Goal: Communication & Community: Connect with others

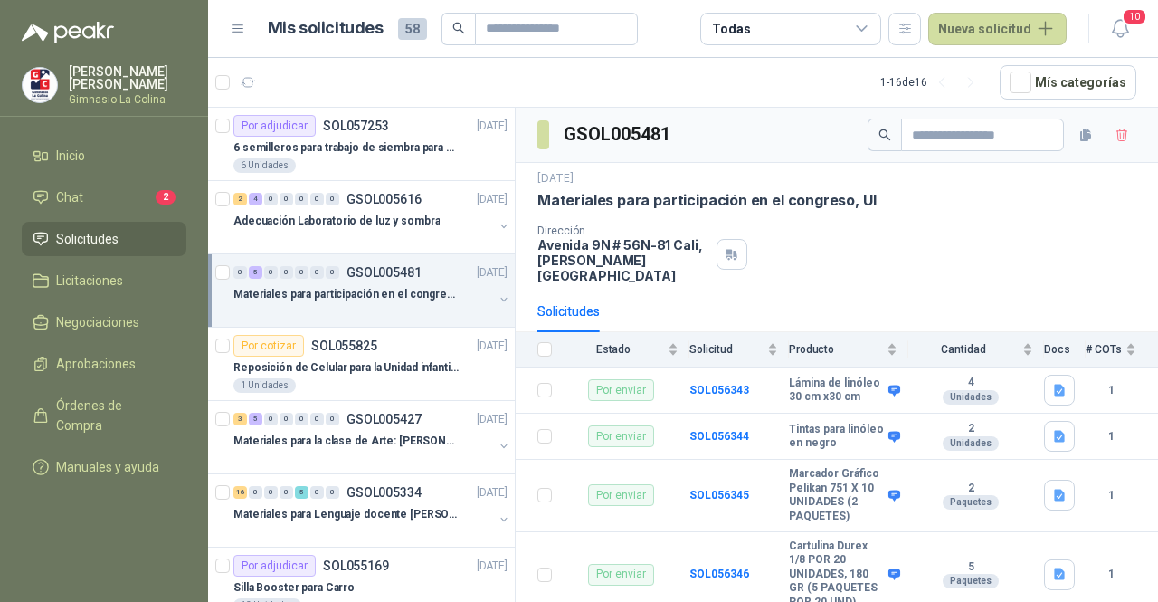
scroll to position [160, 0]
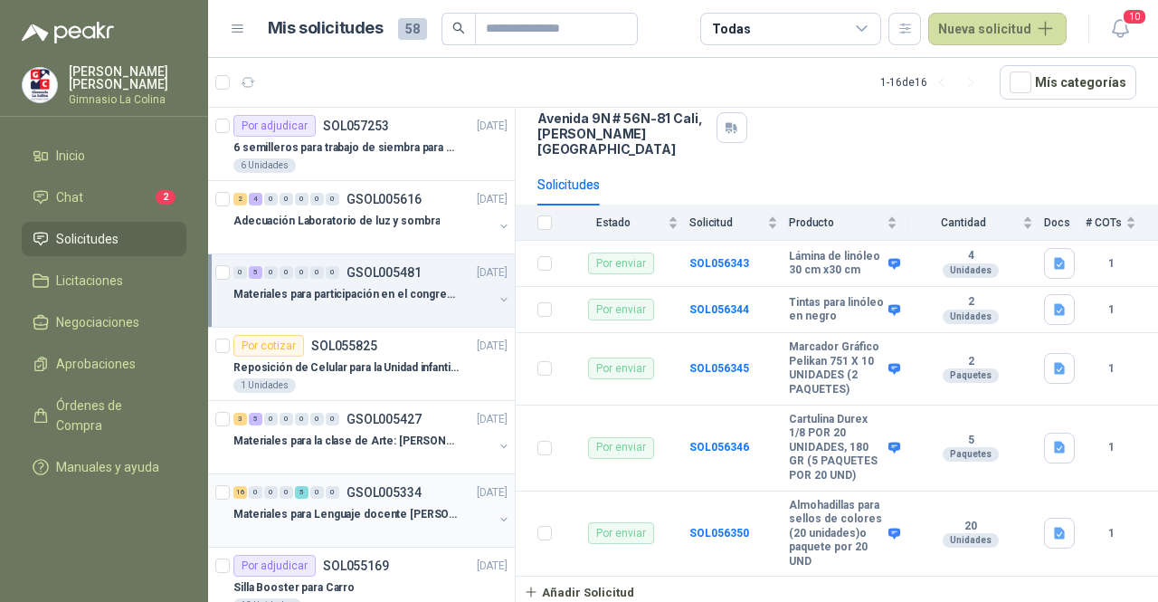
click at [365, 506] on p "Materiales para Lenguaje docente [PERSON_NAME]" at bounding box center [345, 514] width 225 height 17
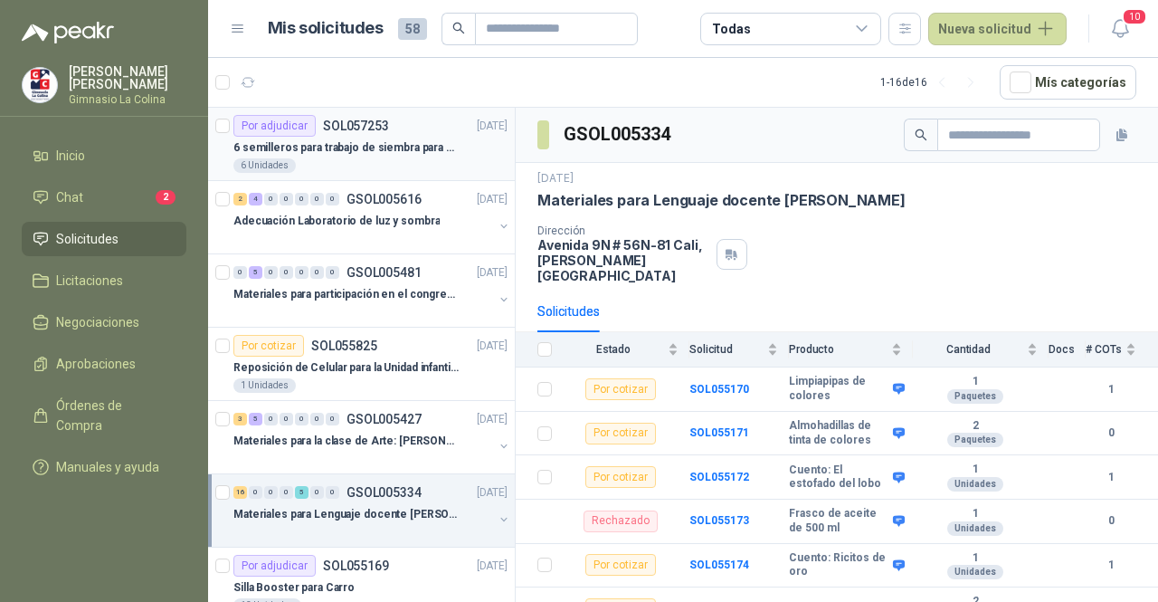
click at [415, 146] on p "6 semilleros para trabajo de siembra para estudiantes en la granja" at bounding box center [345, 147] width 225 height 17
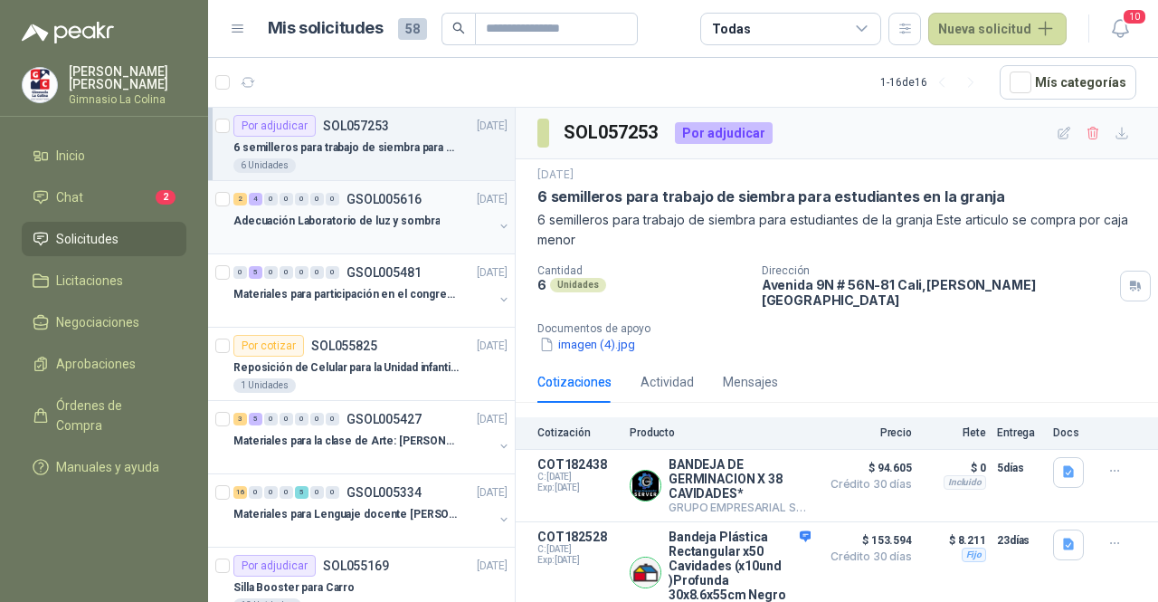
click at [413, 235] on div at bounding box center [363, 239] width 260 height 14
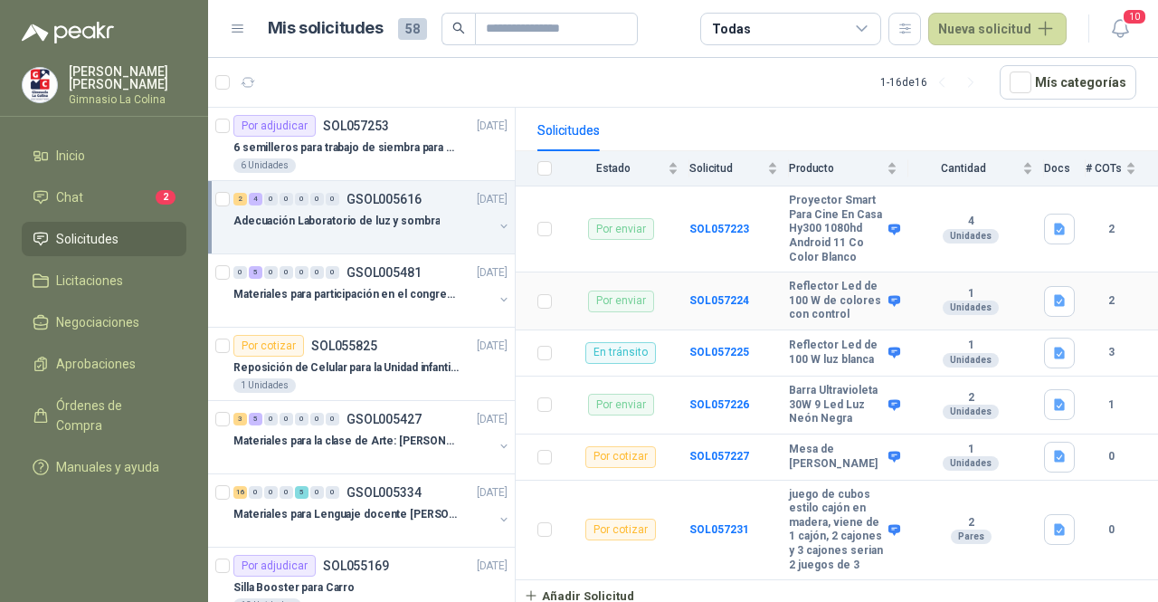
scroll to position [232, 0]
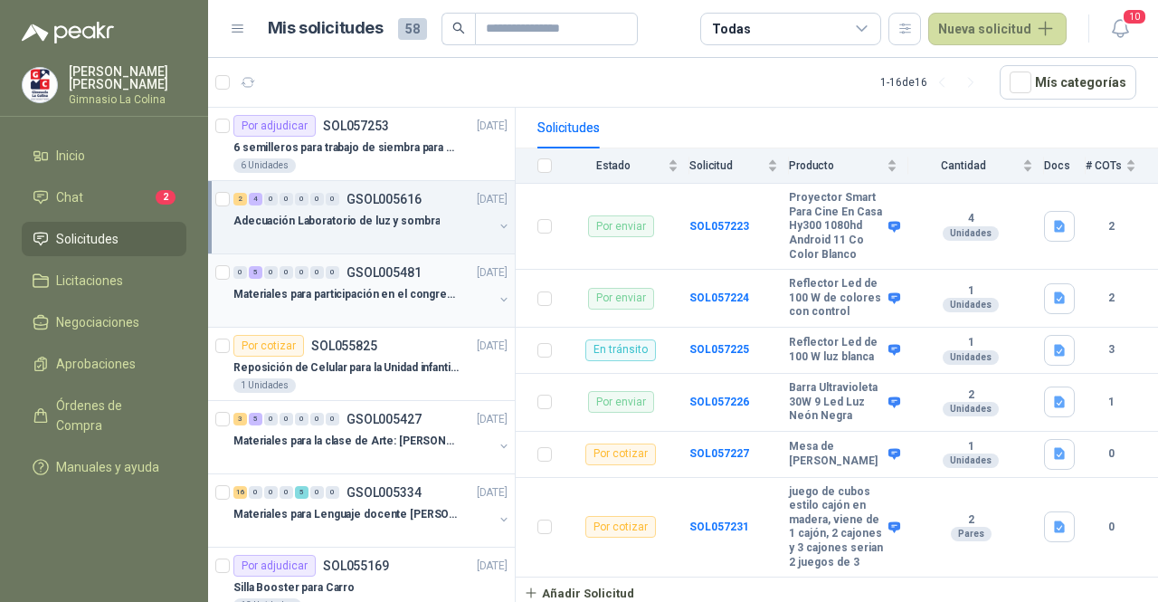
click at [375, 301] on div "Materiales para participación en el congreso, UI" at bounding box center [363, 294] width 260 height 22
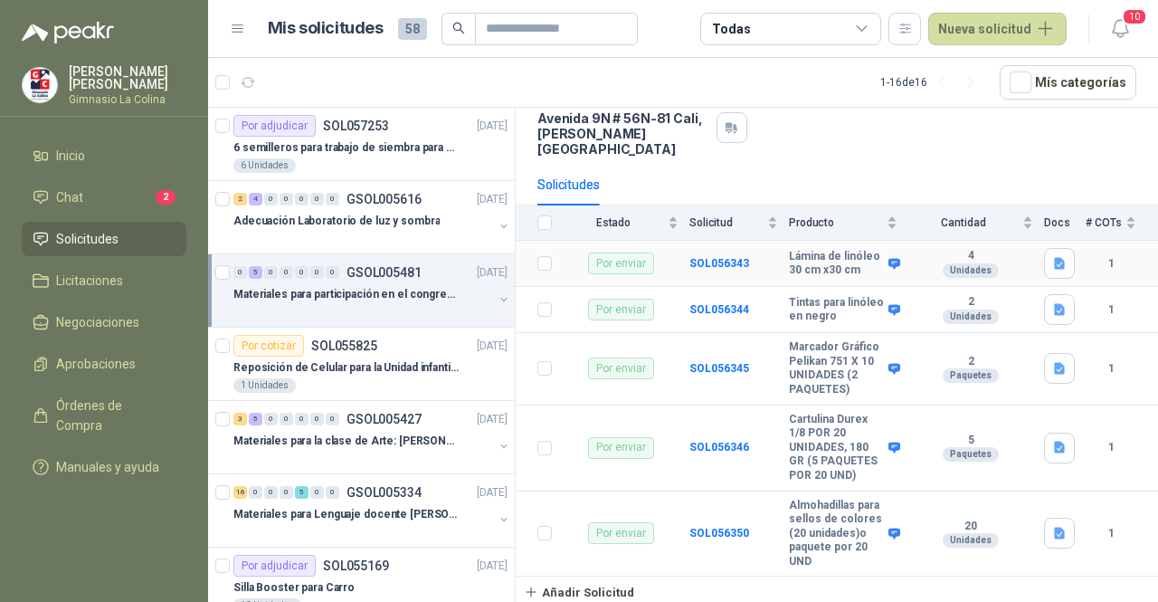
scroll to position [160, 0]
click at [382, 365] on p "Reposición de Celular para la Unidad infantil (con forro, y vidrio protector)" at bounding box center [345, 367] width 225 height 17
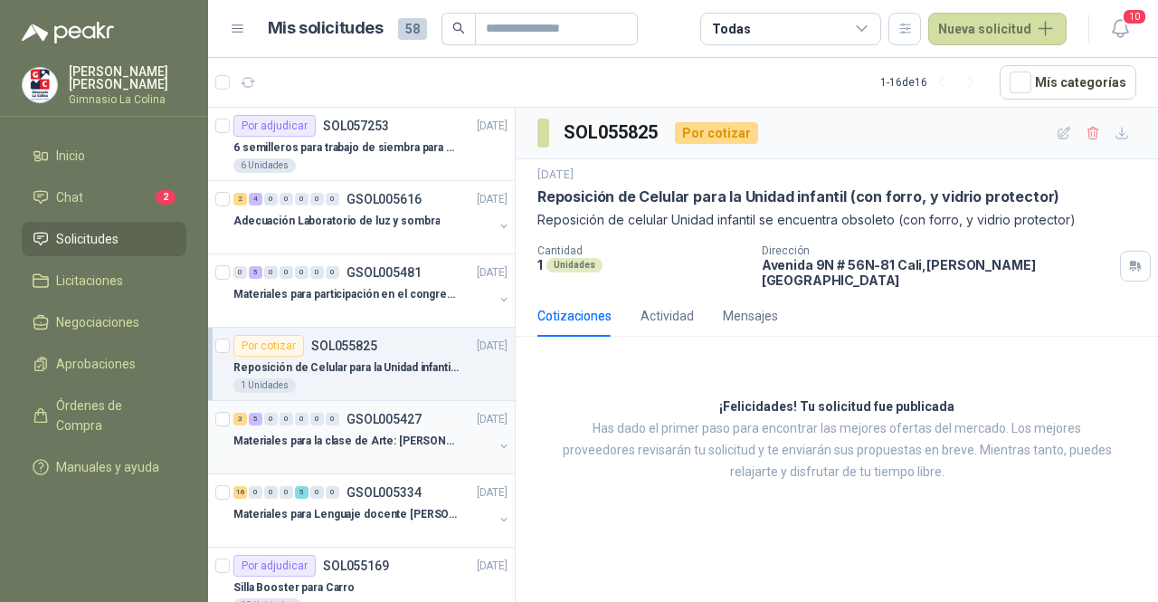
click at [378, 439] on p "Materiales para la clase de Arte: [PERSON_NAME]" at bounding box center [345, 440] width 225 height 17
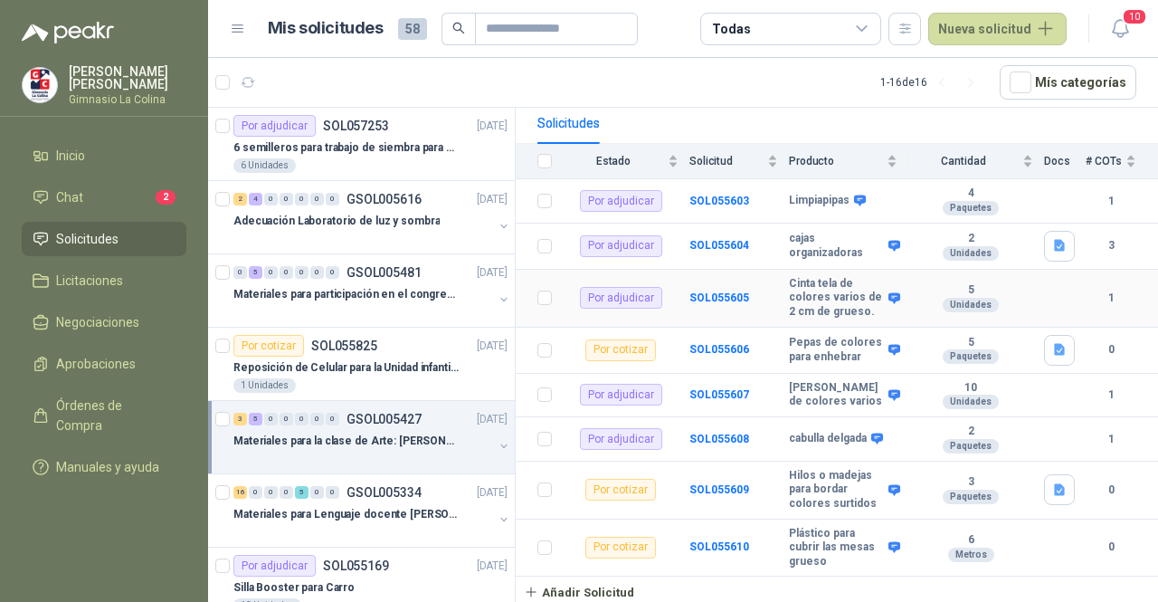
scroll to position [194, 0]
click at [349, 525] on div at bounding box center [363, 532] width 260 height 14
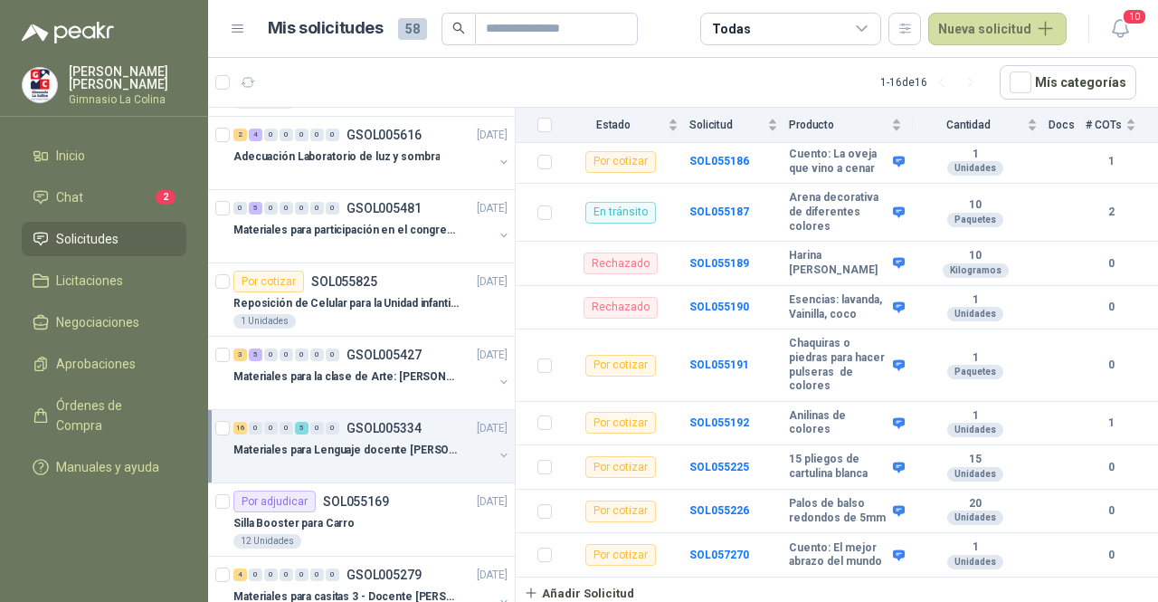
scroll to position [90, 0]
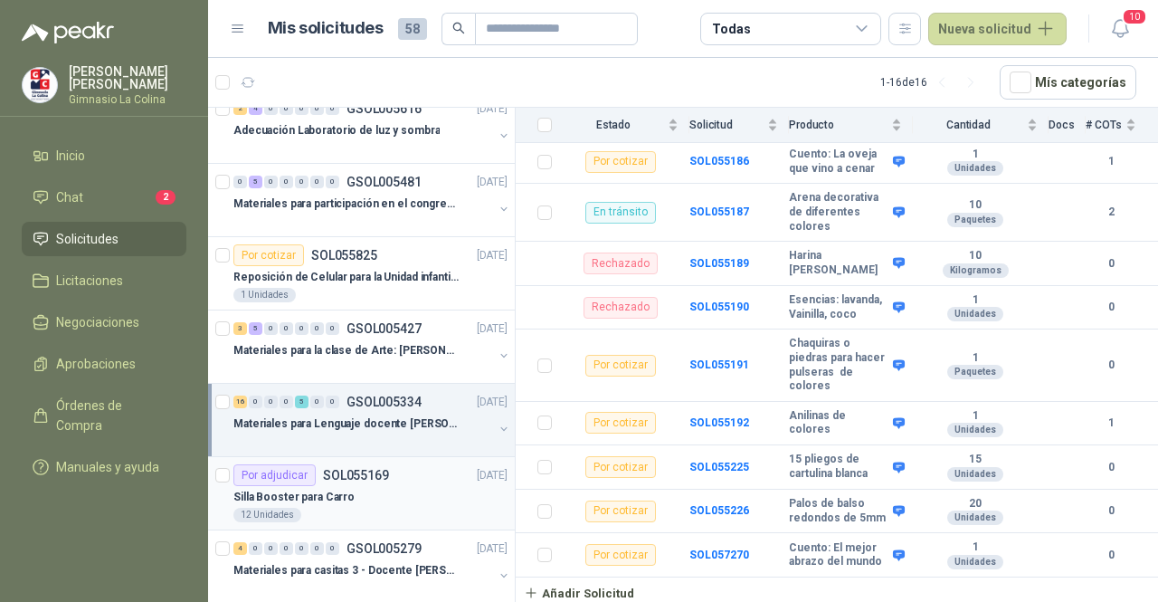
click at [344, 491] on p "Silla Booster para Carro" at bounding box center [293, 497] width 121 height 17
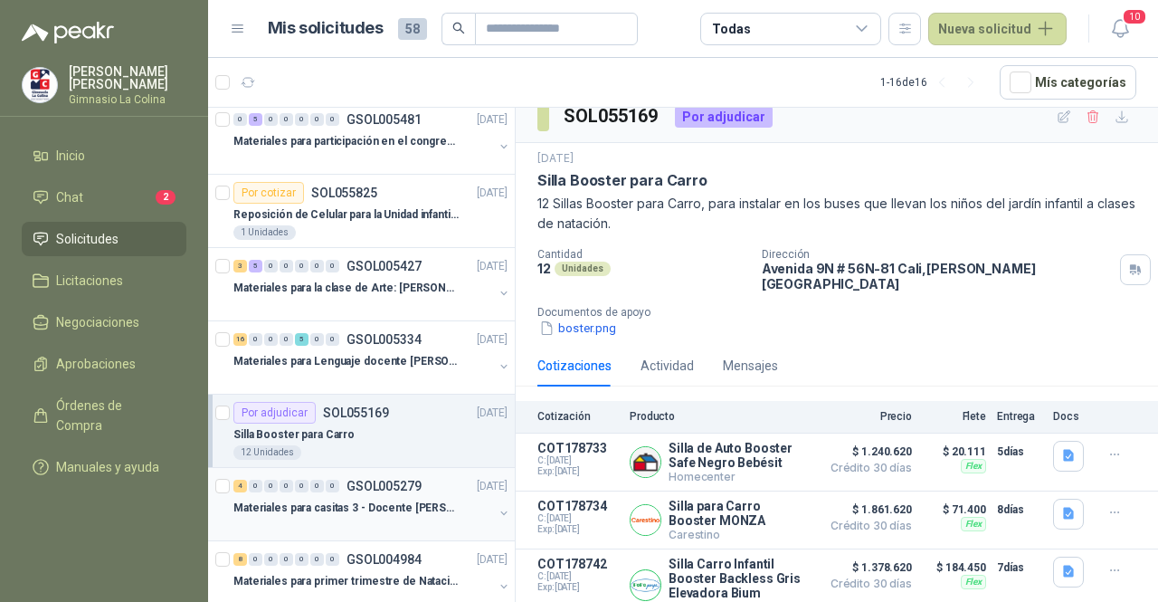
scroll to position [181, 0]
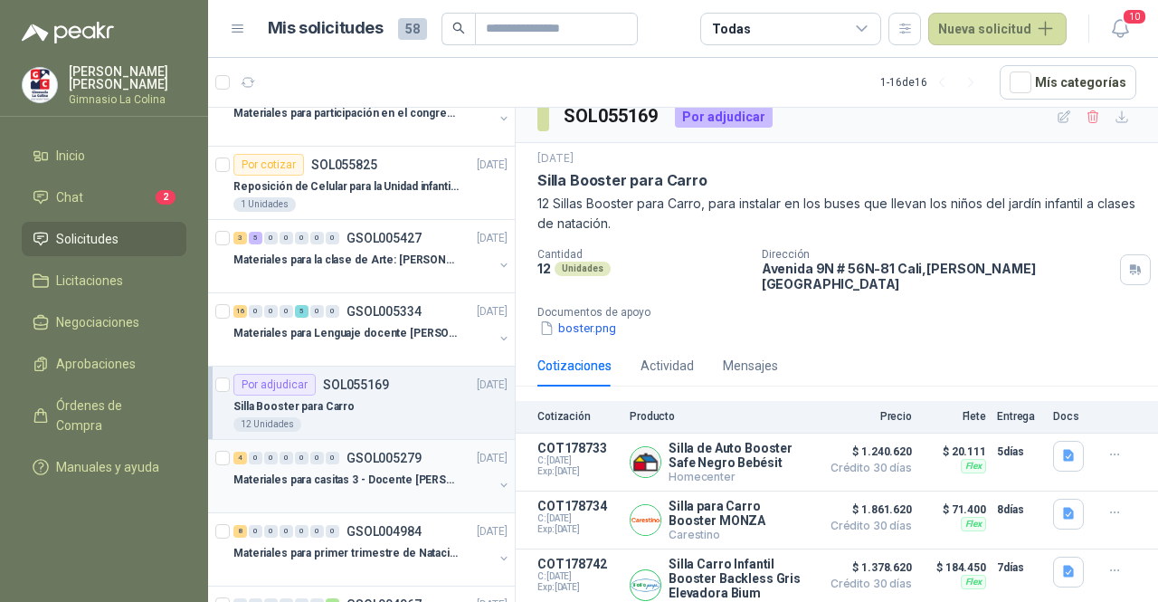
click at [399, 484] on p "Materiales para casitas 3 - Docente [PERSON_NAME]" at bounding box center [345, 479] width 225 height 17
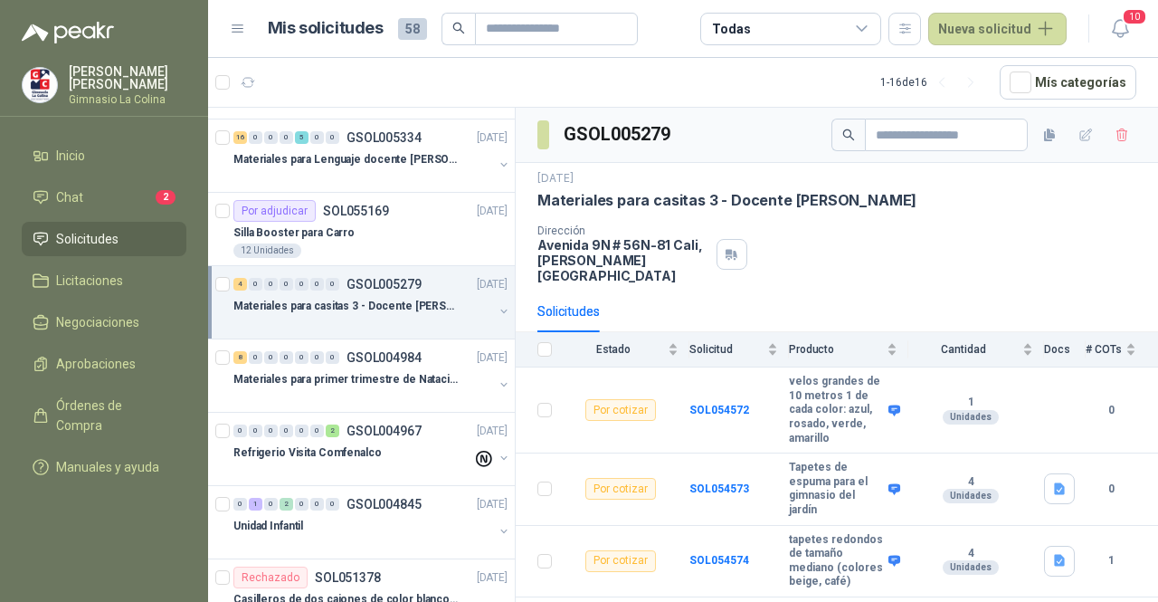
scroll to position [362, 0]
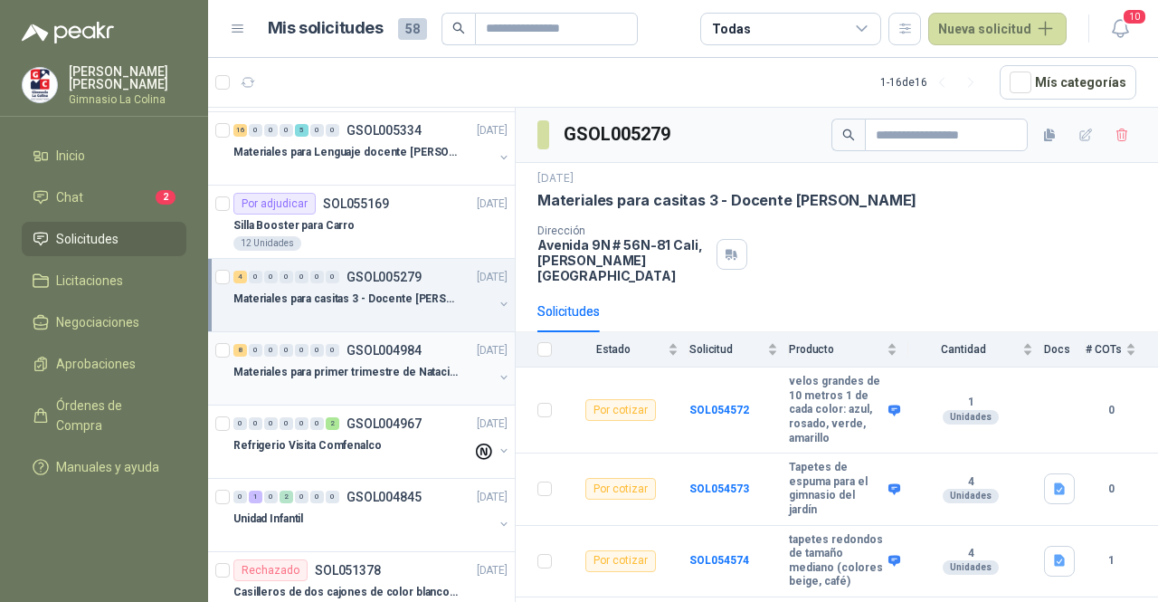
click at [389, 388] on div at bounding box center [363, 390] width 260 height 14
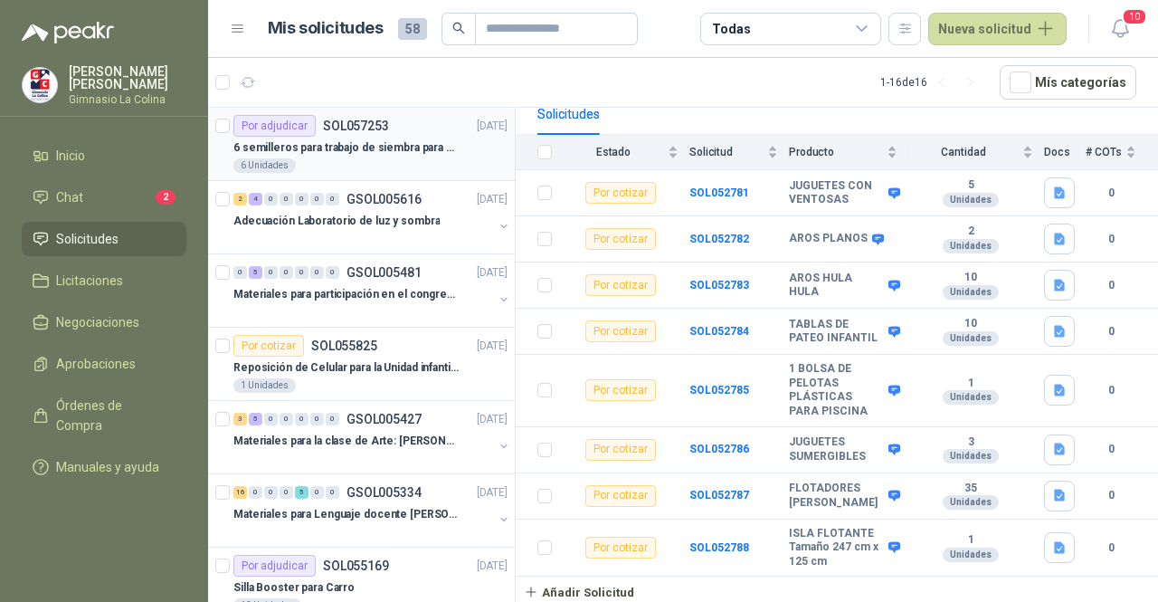
click at [377, 143] on p "6 semilleros para trabajo de siembra para estudiantes en la granja" at bounding box center [345, 147] width 225 height 17
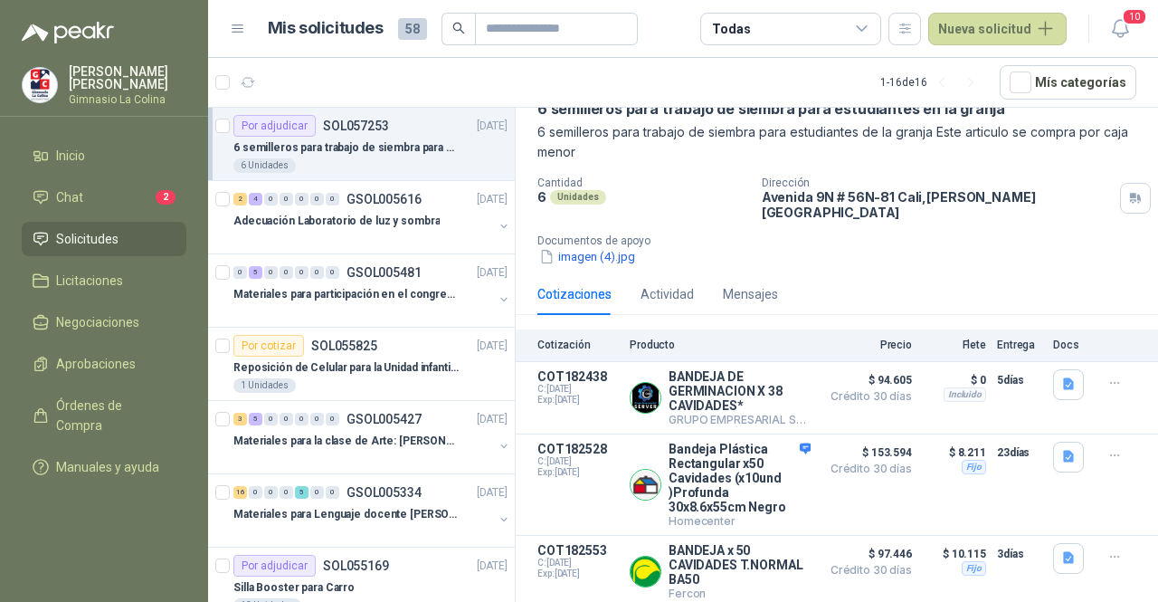
scroll to position [92, 0]
click at [365, 220] on p "Adecuación Laboratorio de luz y sombra" at bounding box center [336, 221] width 206 height 17
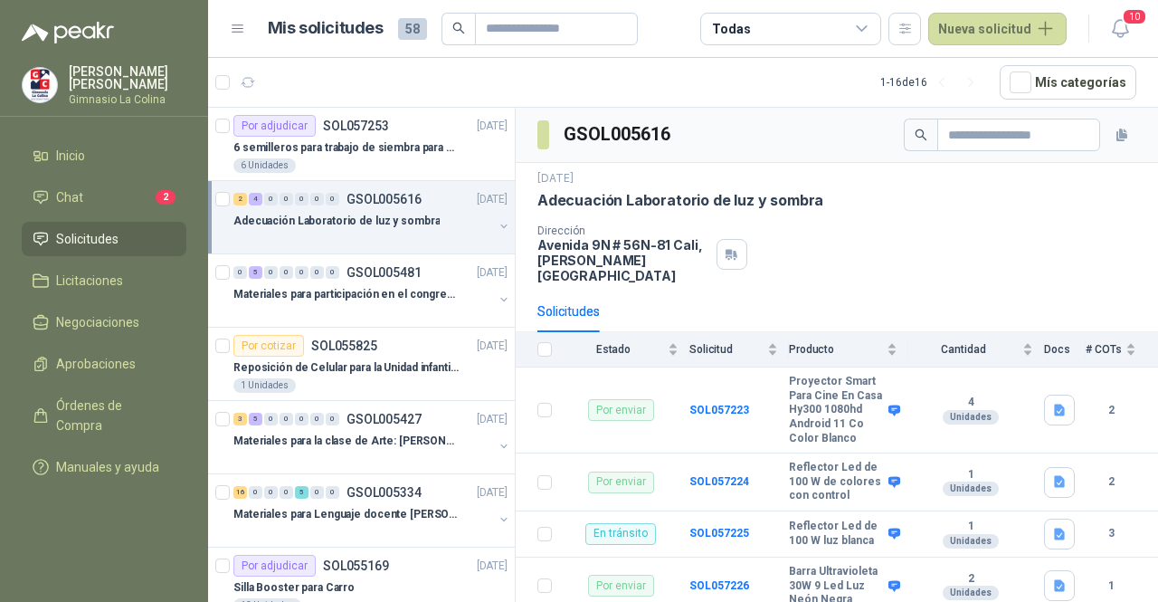
click at [797, 249] on div "Dirección [STREET_ADDRESS][PERSON_NAME]" at bounding box center [836, 253] width 599 height 59
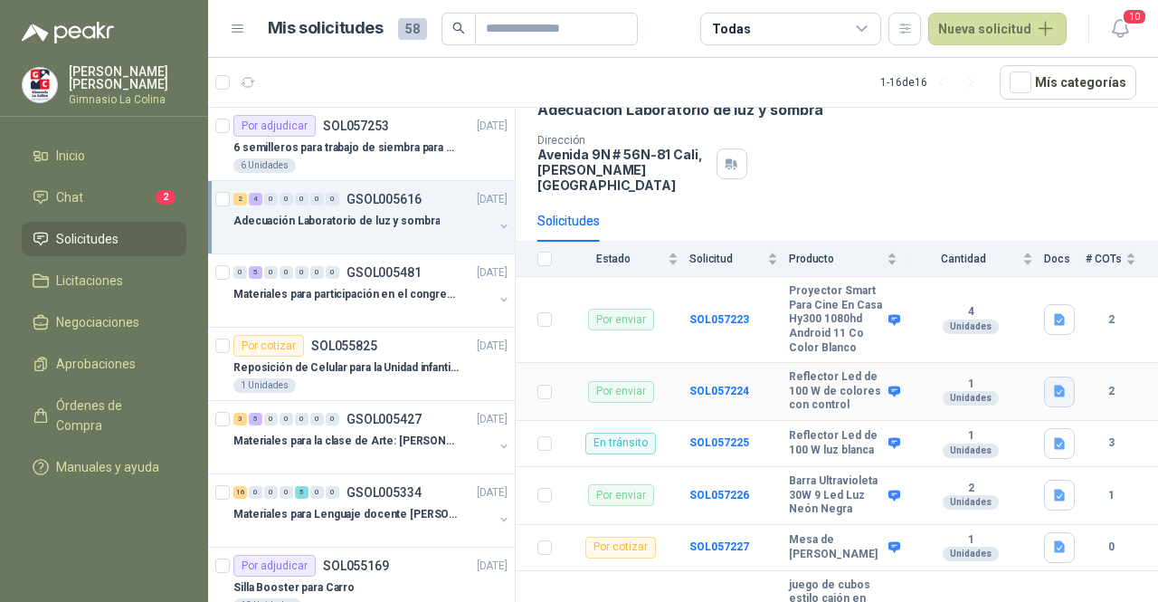
click at [1052, 399] on icon "button" at bounding box center [1059, 391] width 15 height 15
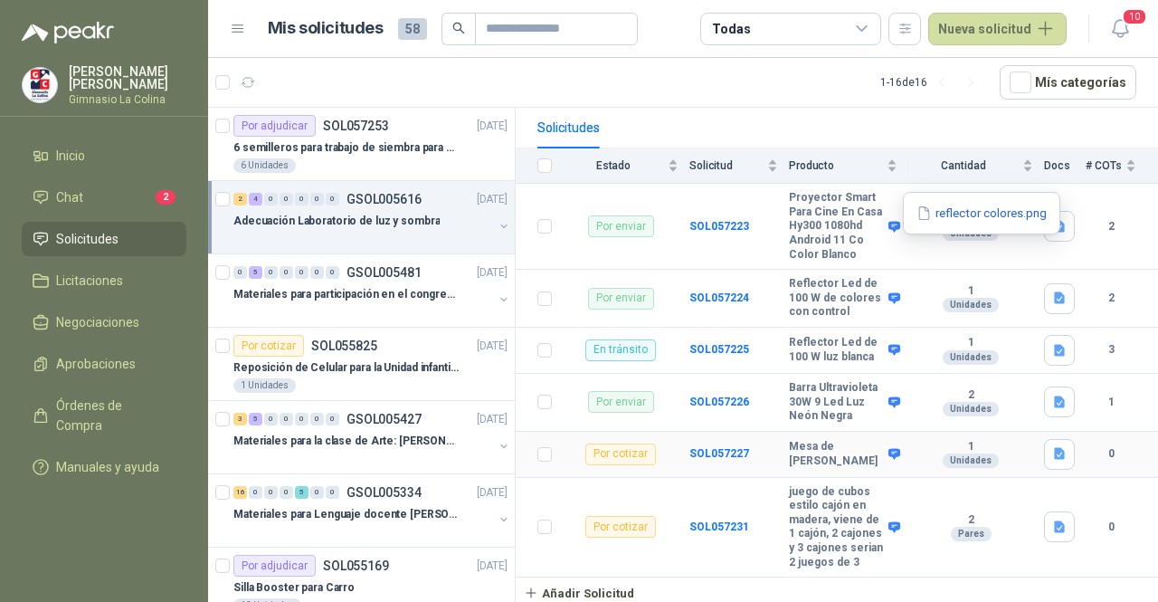
scroll to position [0, 0]
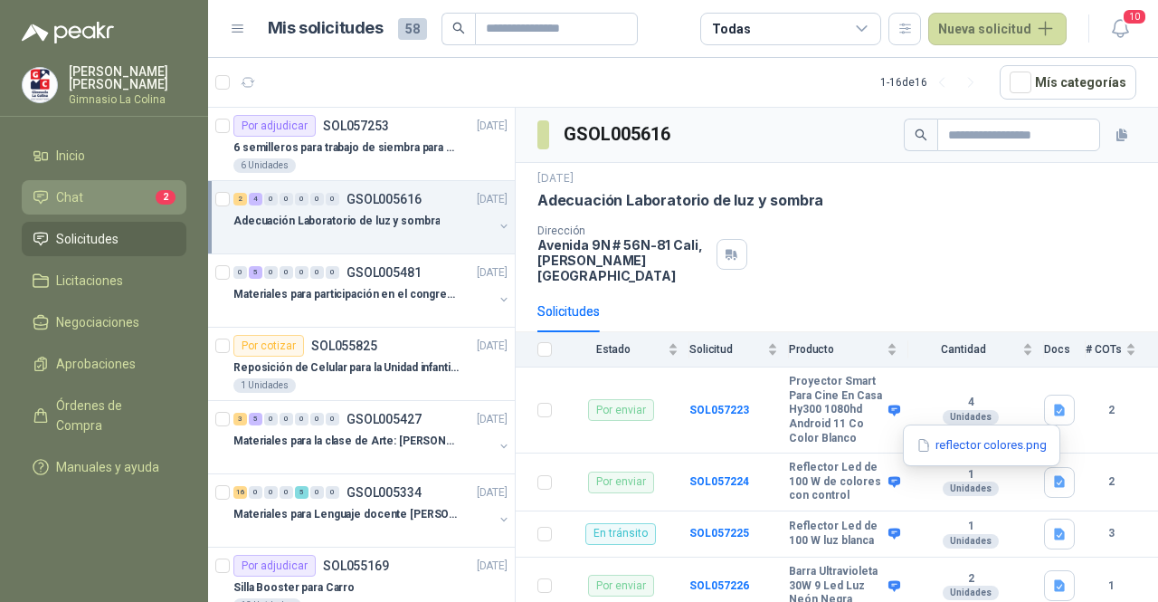
click at [115, 203] on li "Chat 2" at bounding box center [104, 197] width 143 height 20
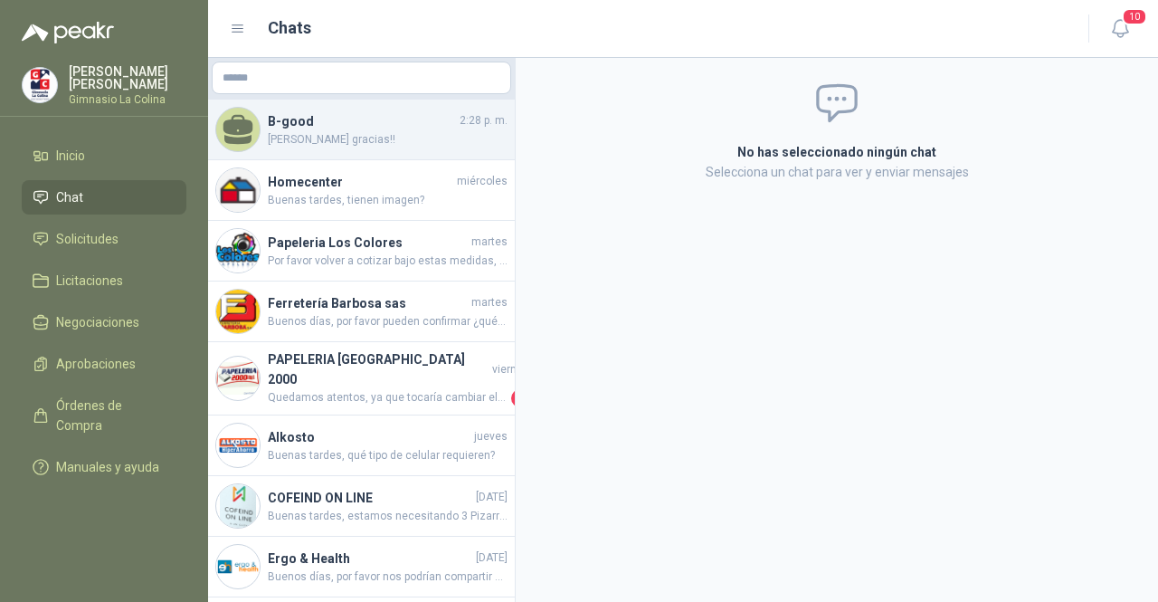
click at [379, 126] on h4 "B-good" at bounding box center [362, 121] width 188 height 20
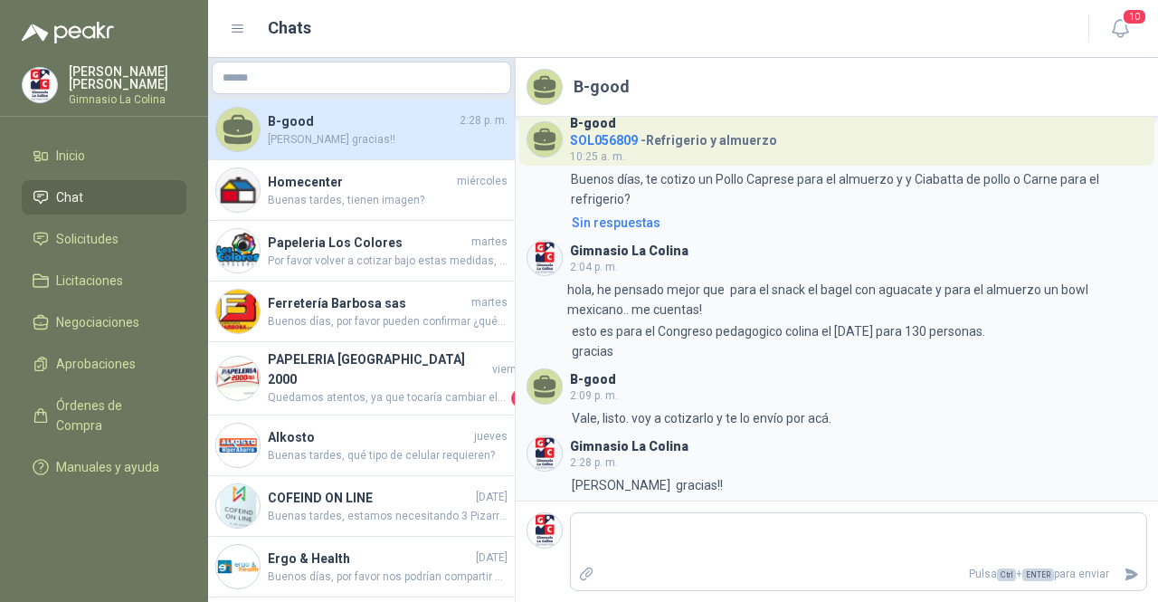
scroll to position [18, 0]
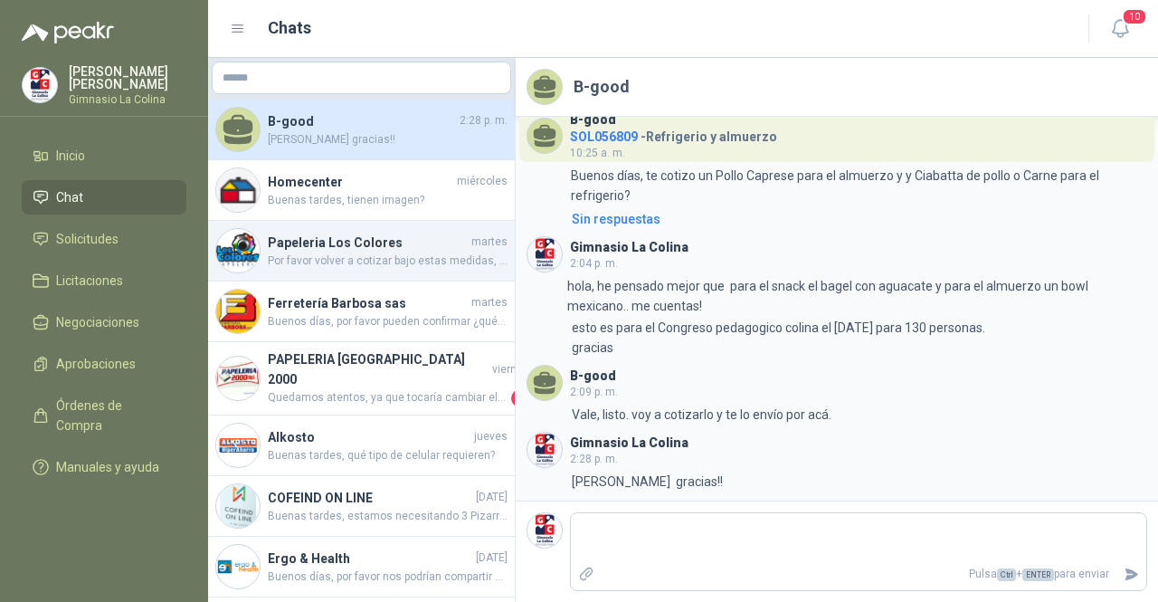
click at [371, 258] on span "Por favor volver a cotizar bajo estas medidas, gracias." at bounding box center [388, 260] width 240 height 17
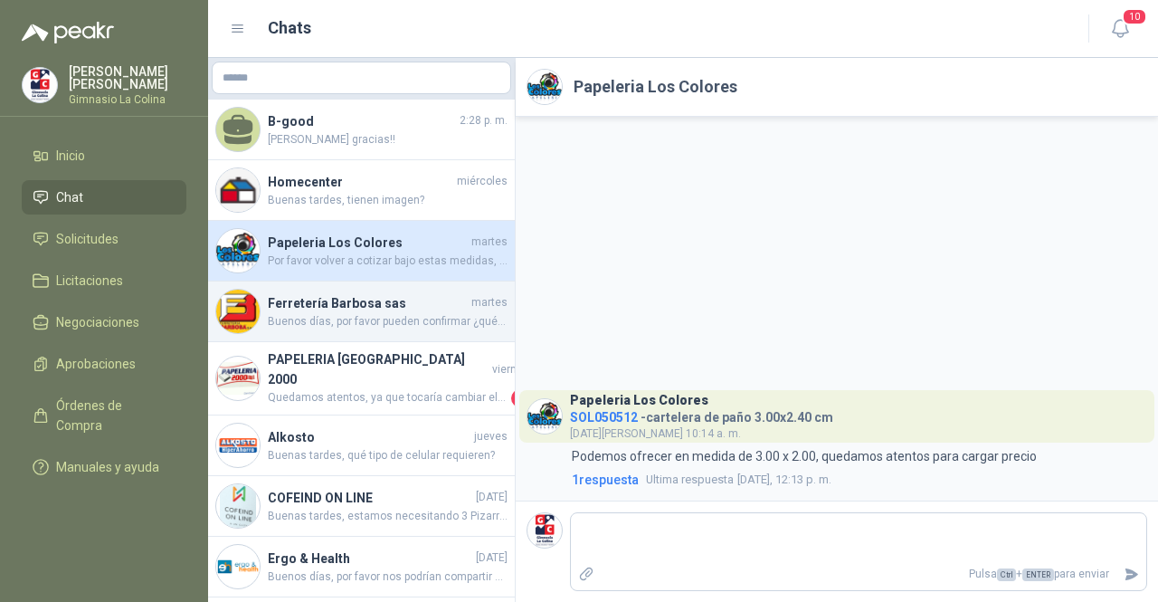
click at [384, 326] on span "Buenos días, por favor pueden confirmar ¿qué medida y qué tipo [PERSON_NAME] ne…" at bounding box center [388, 321] width 240 height 17
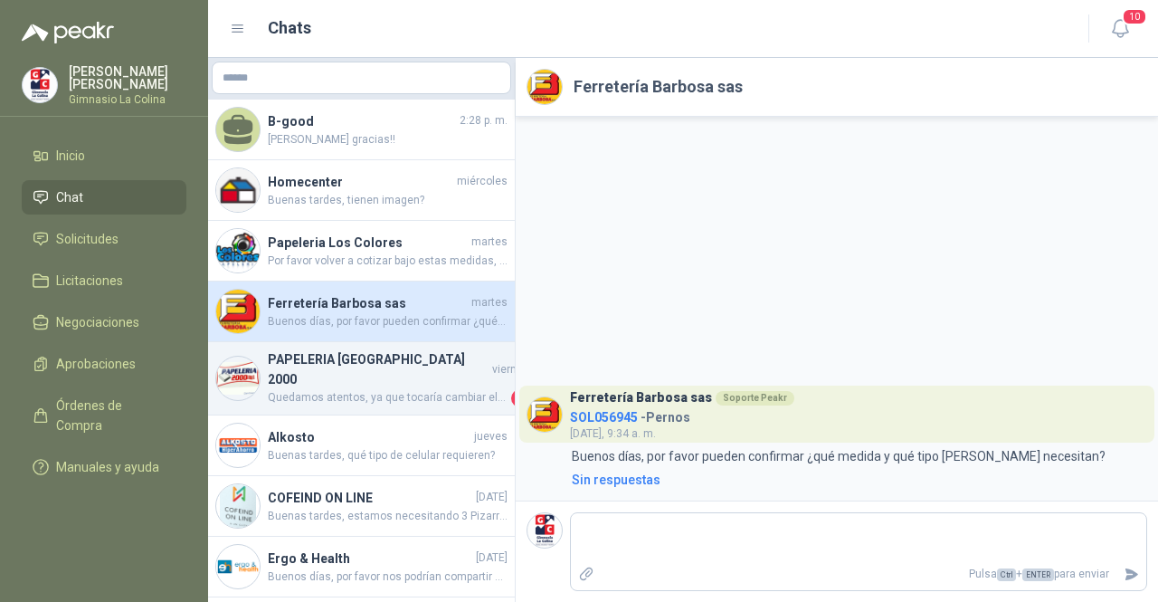
click at [335, 361] on h4 "PAPELERIA [GEOGRAPHIC_DATA] 2000" at bounding box center [378, 369] width 221 height 40
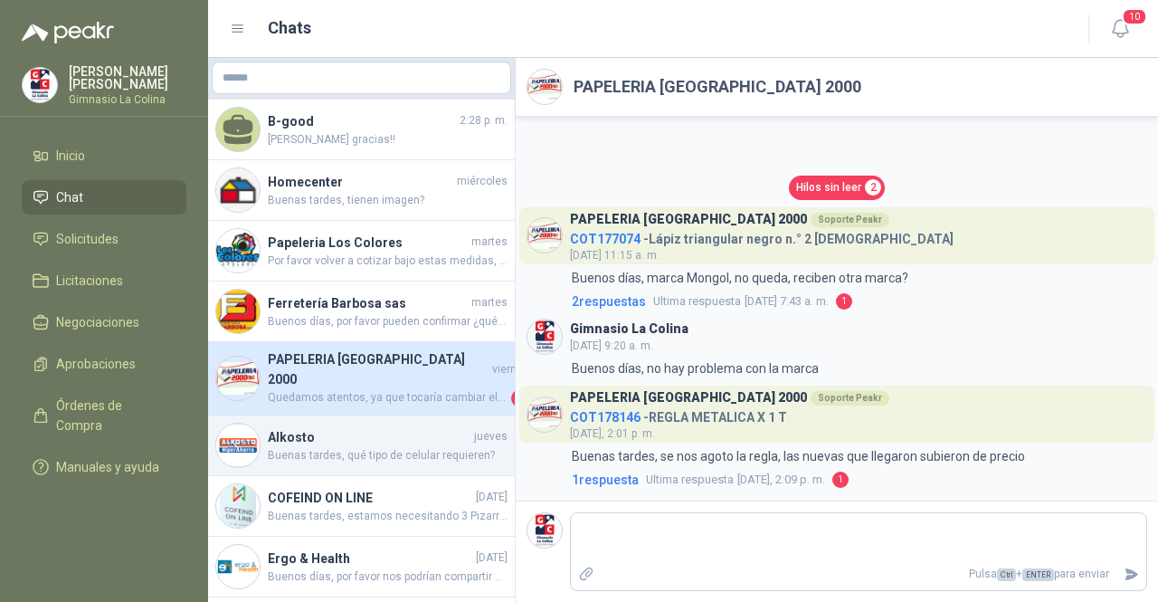
click at [321, 447] on span "Buenas tardes, qué tipo de celular requieren?" at bounding box center [388, 455] width 240 height 17
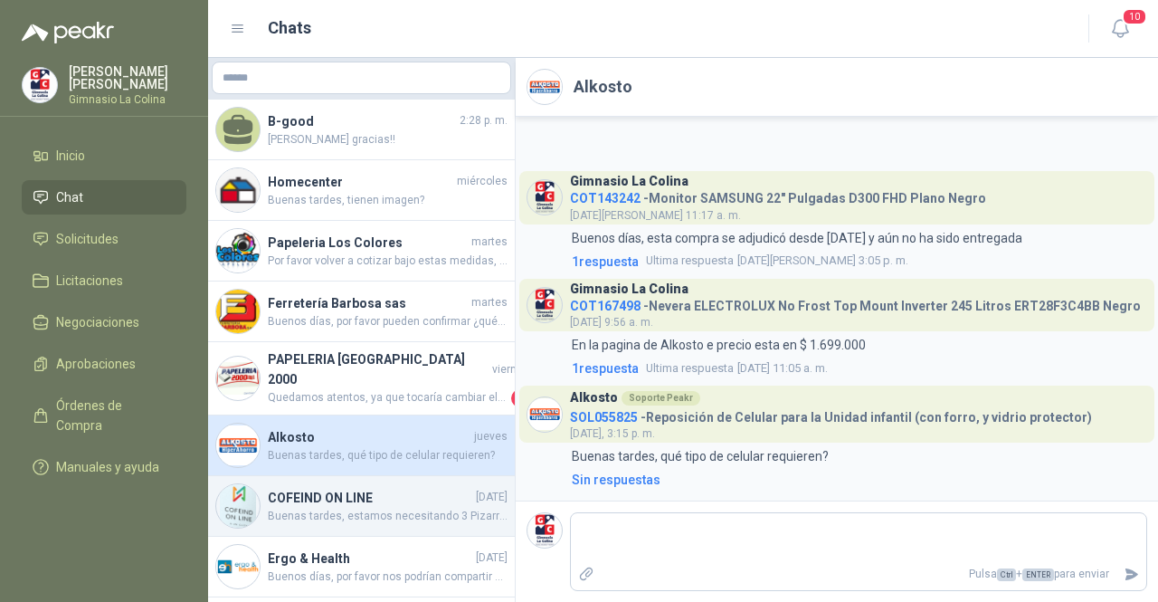
click at [290, 508] on span "Buenas tardes, estamos necesitando 3 Pizarras móvil magnética de doble cara VIZ…" at bounding box center [388, 516] width 240 height 17
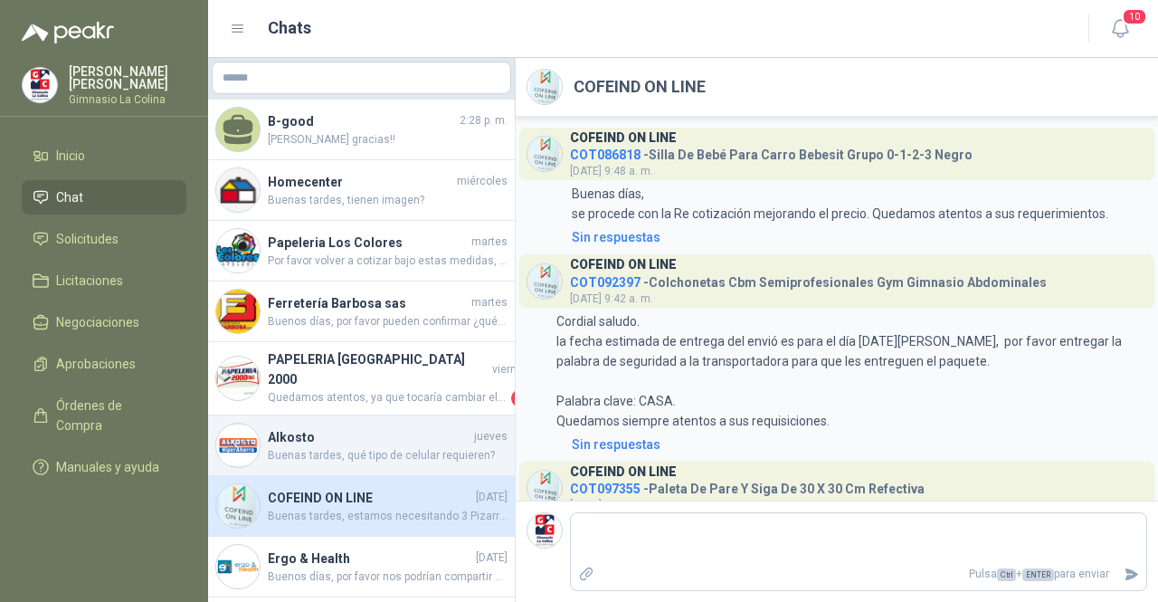
scroll to position [764, 0]
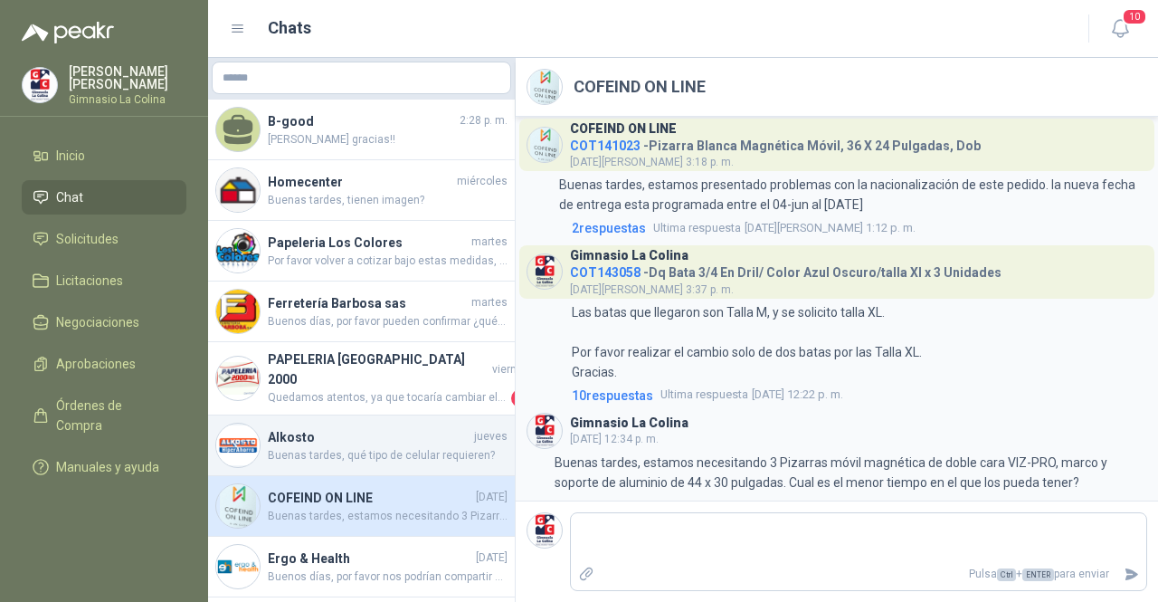
drag, startPoint x: 335, startPoint y: 442, endPoint x: 306, endPoint y: 419, distance: 37.3
click at [306, 427] on h4 "Alkosto" at bounding box center [369, 437] width 203 height 20
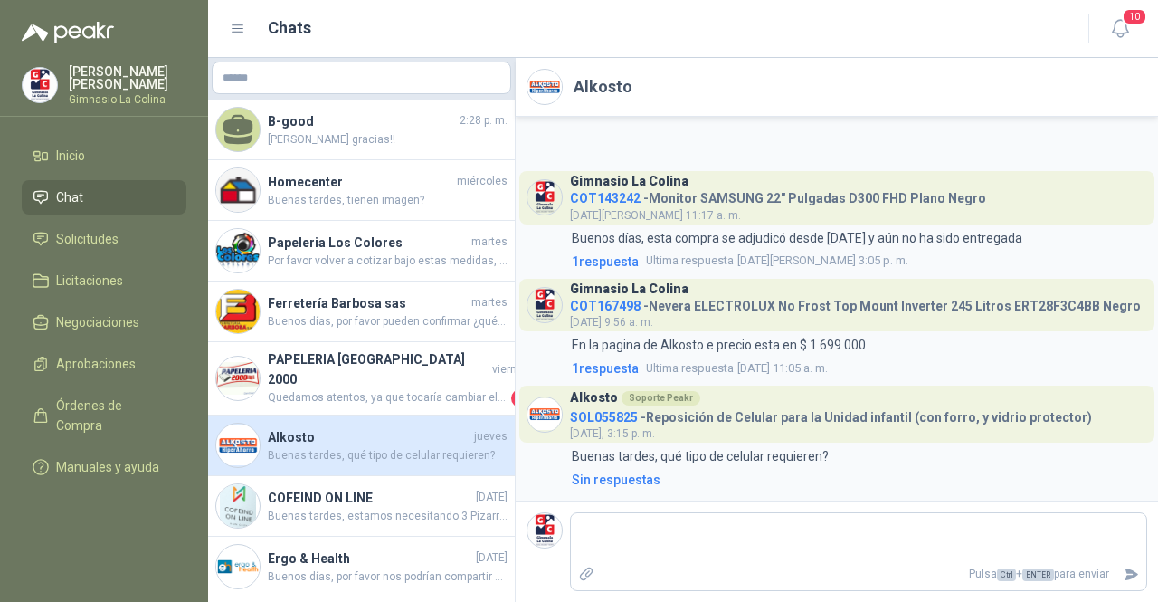
click at [306, 427] on h4 "Alkosto" at bounding box center [369, 437] width 203 height 20
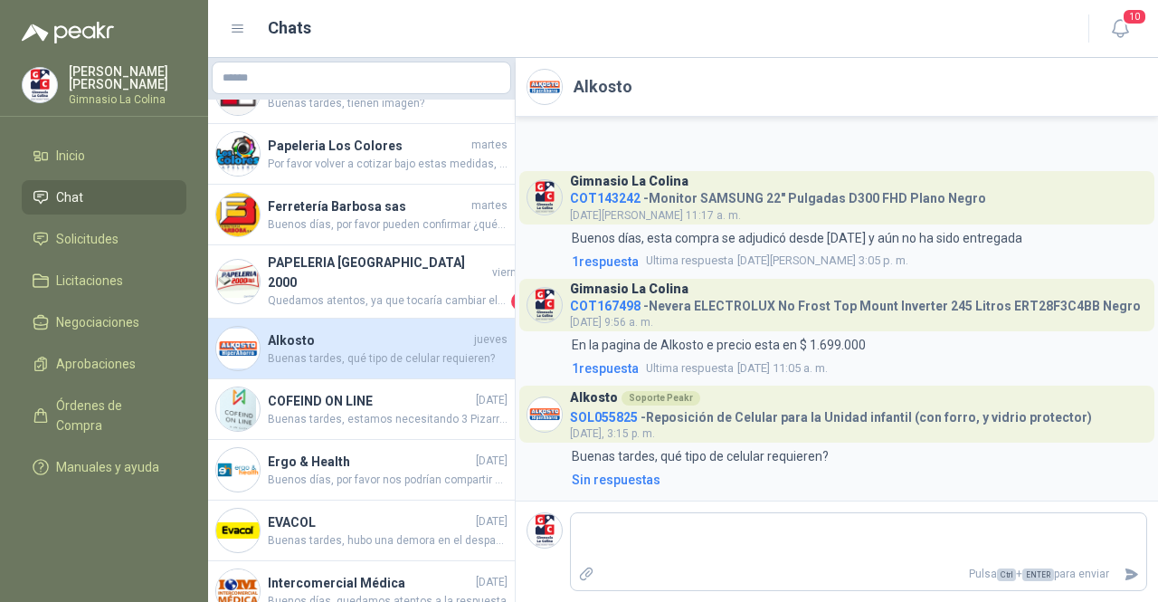
scroll to position [271, 0]
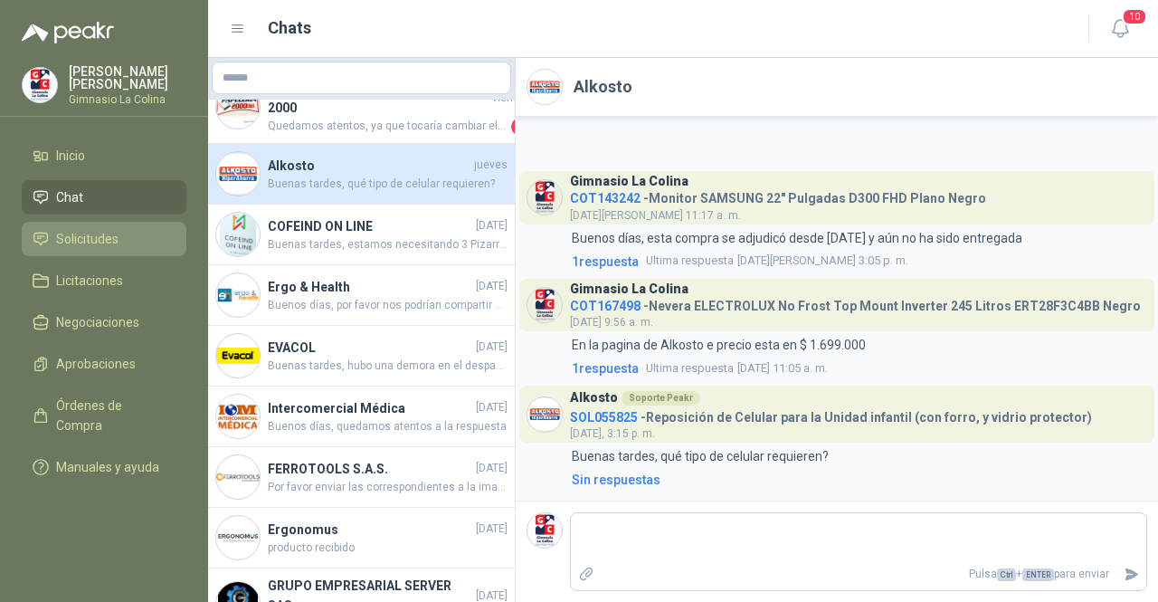
click at [96, 232] on span "Solicitudes" at bounding box center [87, 239] width 62 height 20
